Goal: Task Accomplishment & Management: Manage account settings

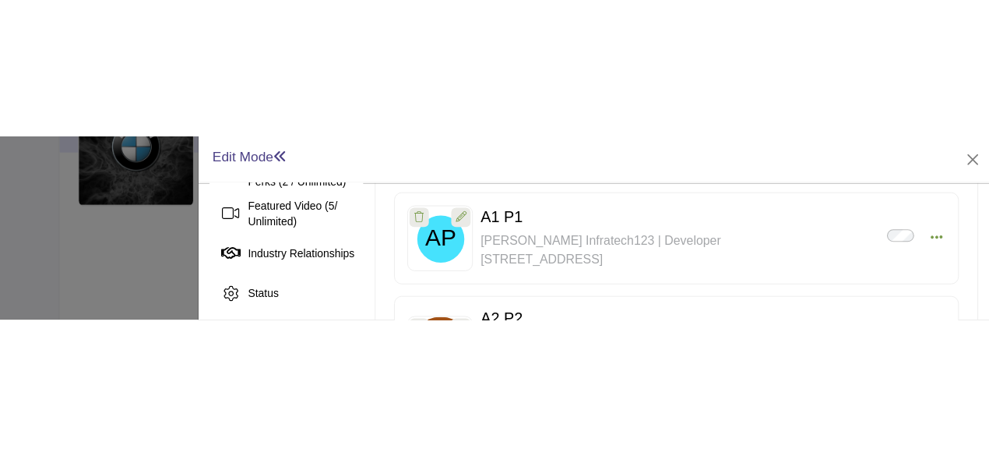
scroll to position [406, 0]
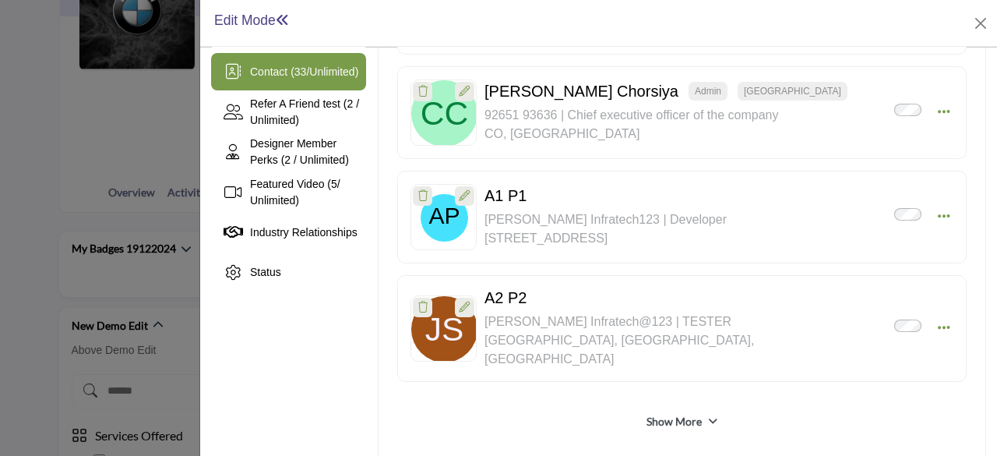
click at [237, 23] on h1 "Edit Mode" at bounding box center [252, 20] width 76 height 16
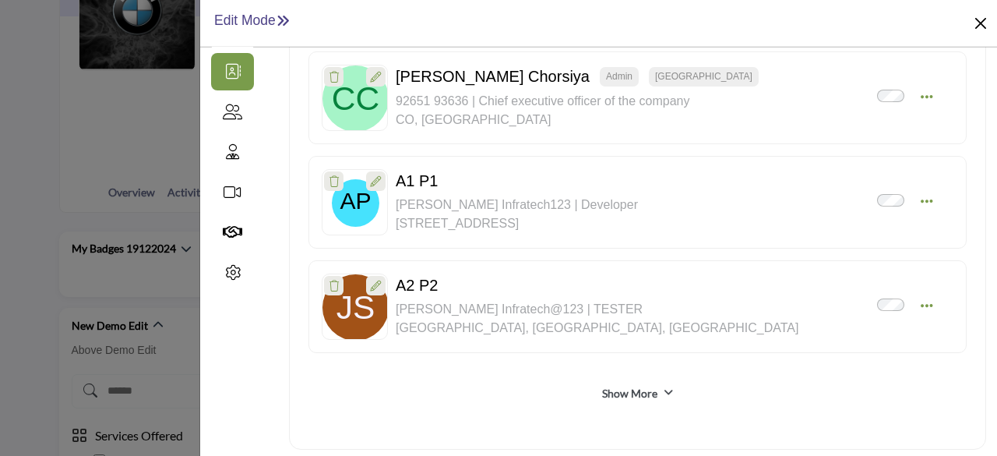
click at [983, 23] on button "Close" at bounding box center [981, 23] width 22 height 22
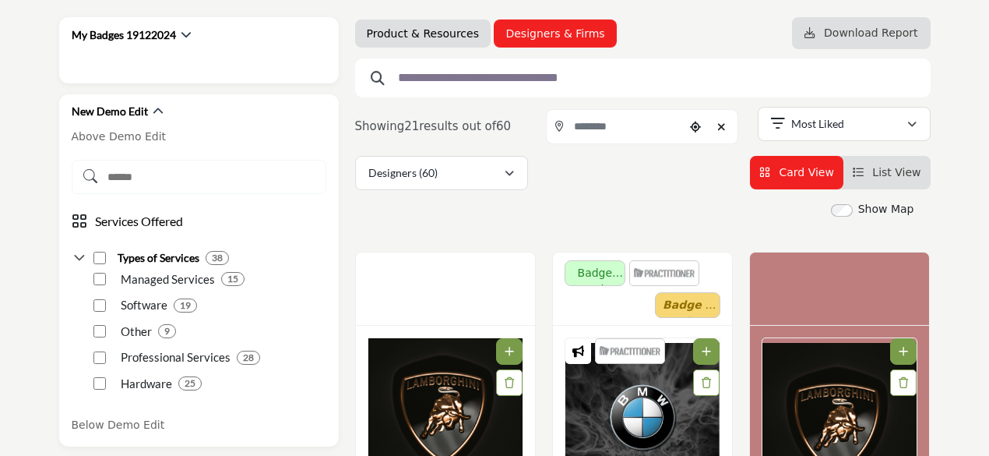
scroll to position [234, 0]
click at [433, 33] on link "Product & Resources" at bounding box center [423, 34] width 112 height 16
select select "***"
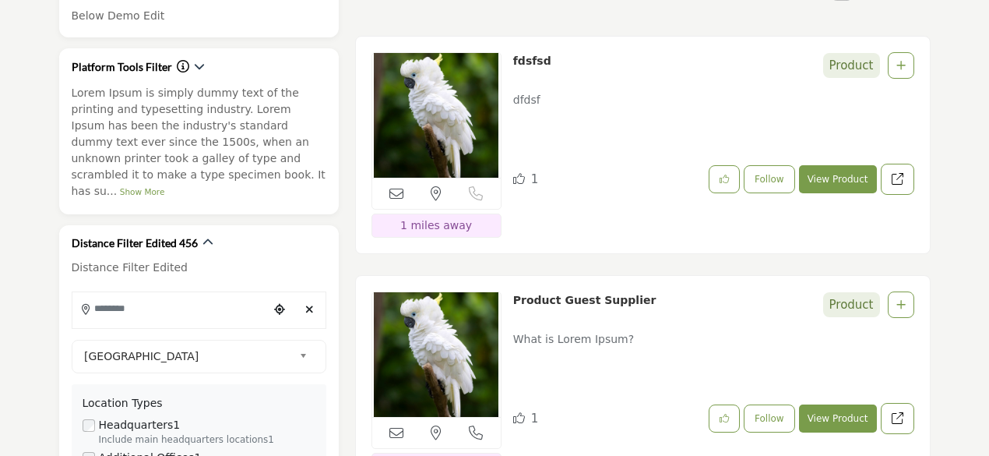
scroll to position [623, 0]
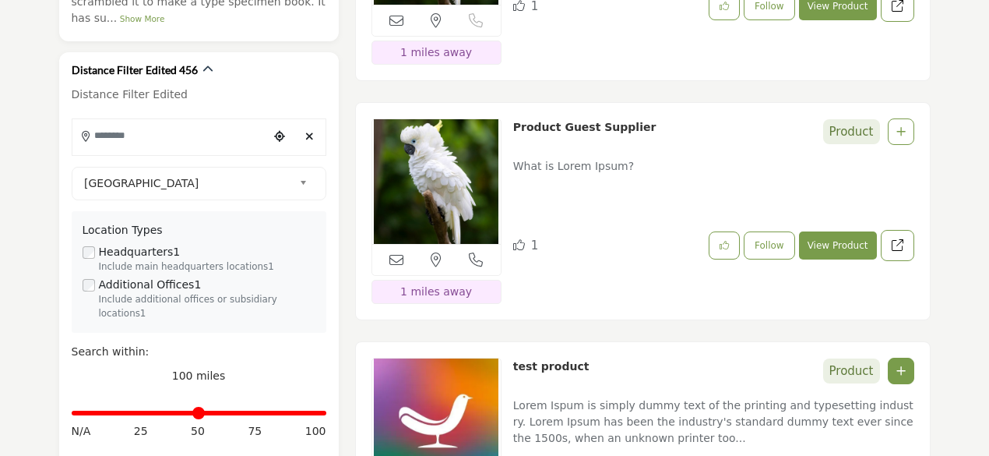
click at [551, 122] on link "Product Guest Supplier" at bounding box center [584, 127] width 143 height 12
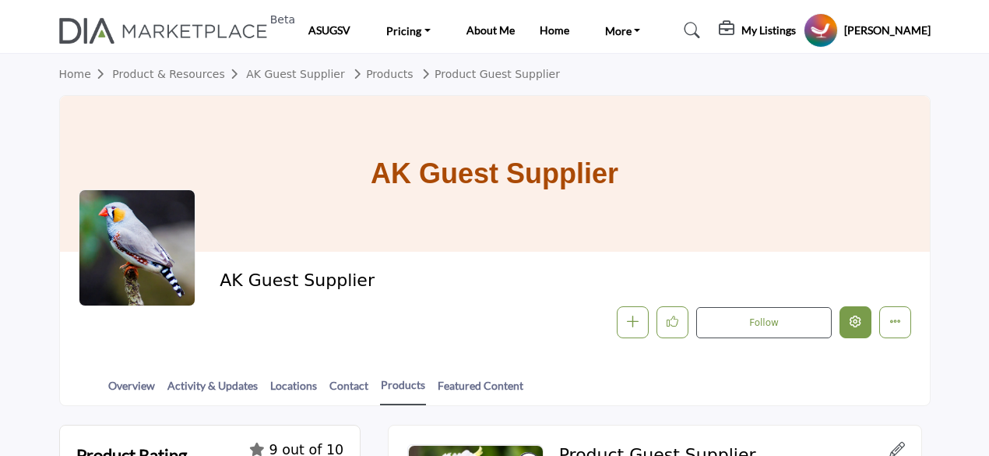
click at [862, 320] on icon "Edit company" at bounding box center [856, 322] width 12 height 12
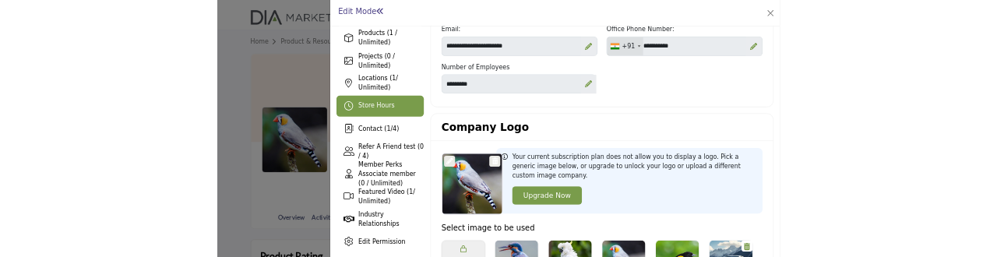
scroll to position [234, 0]
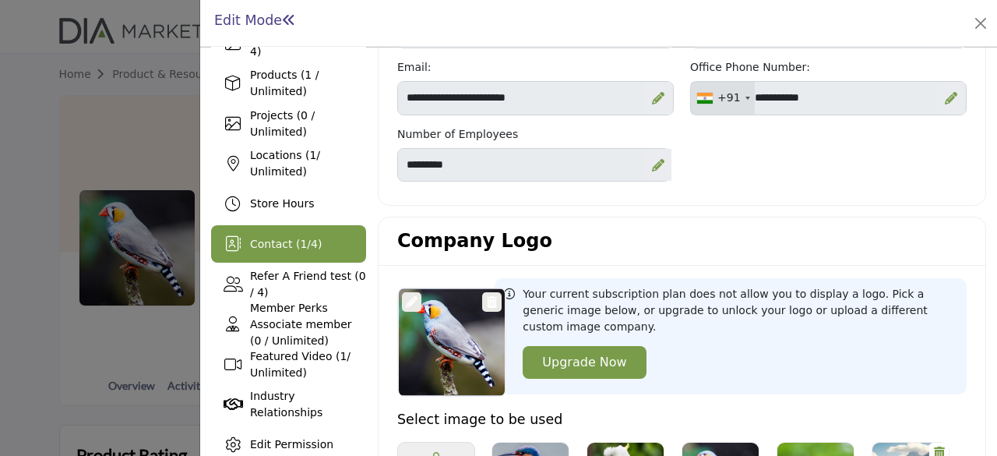
click at [300, 245] on span "1" at bounding box center [303, 244] width 7 height 12
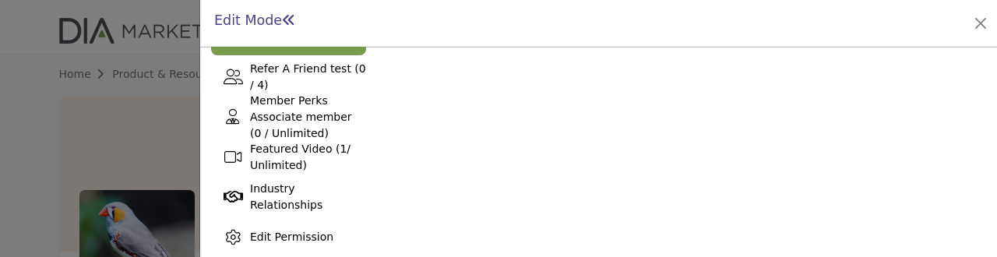
scroll to position [490, 0]
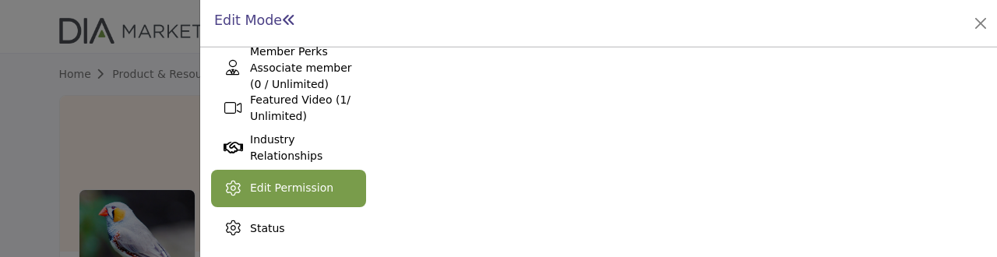
click at [291, 190] on span "Edit Permission" at bounding box center [291, 188] width 83 height 12
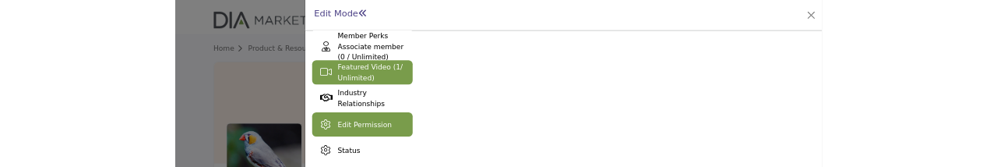
scroll to position [490, 0]
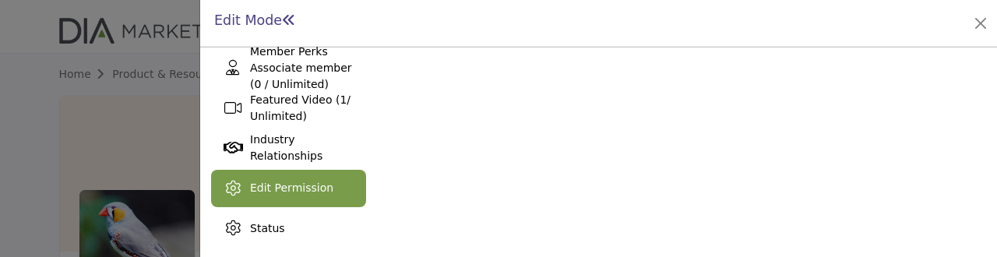
click at [284, 182] on span "Edit Permission" at bounding box center [291, 188] width 83 height 12
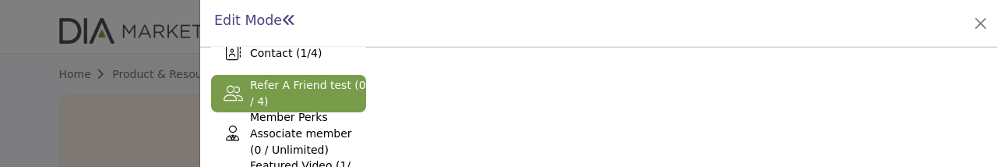
scroll to position [347, 0]
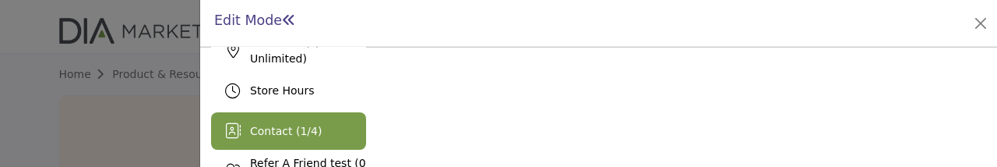
click at [300, 125] on span "1" at bounding box center [303, 131] width 7 height 12
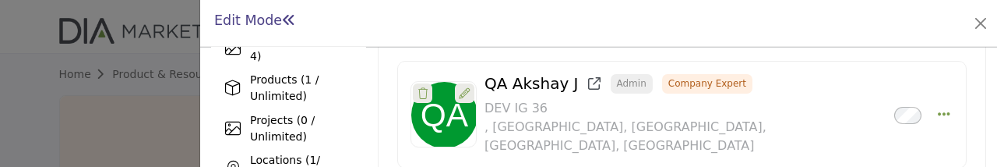
scroll to position [35, 0]
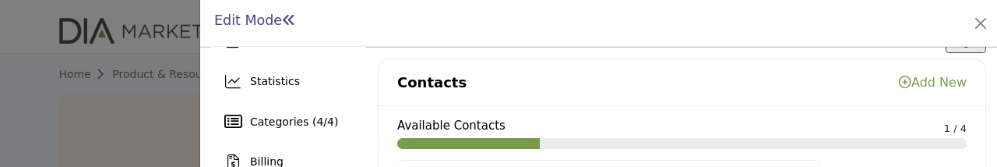
click at [922, 83] on link "Add New" at bounding box center [933, 82] width 68 height 15
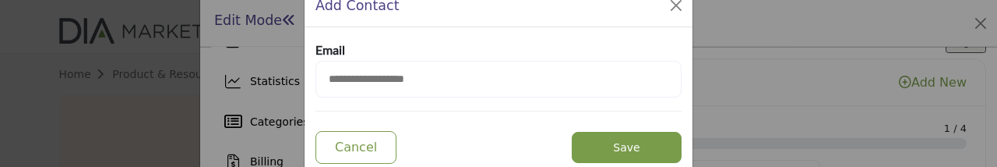
scroll to position [69, 0]
